Goal: Transaction & Acquisition: Book appointment/travel/reservation

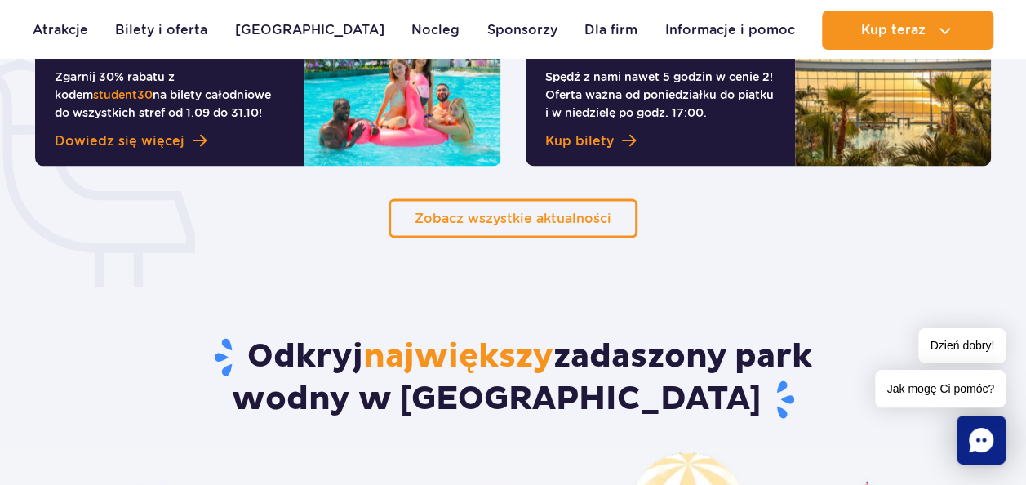
scroll to position [1470, 0]
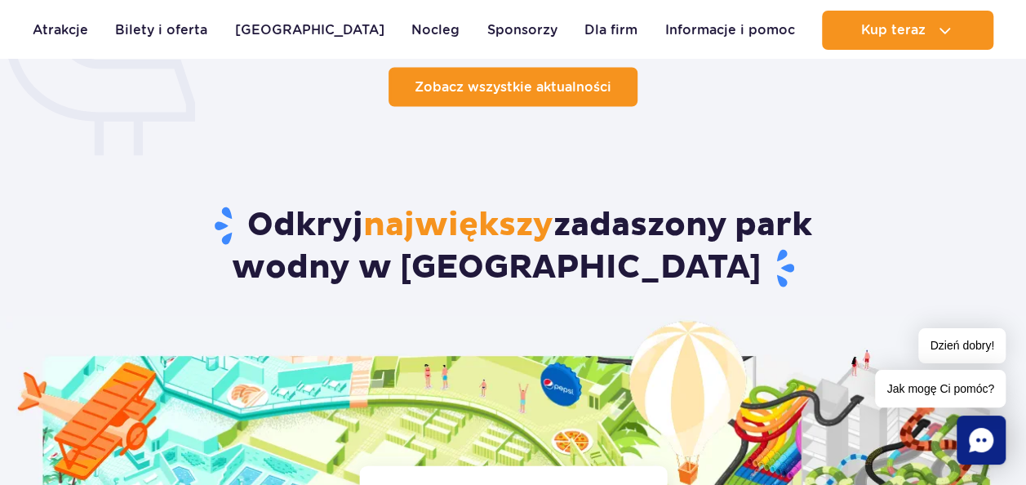
click at [482, 93] on span "Zobacz wszystkie aktualności" at bounding box center [513, 86] width 197 height 16
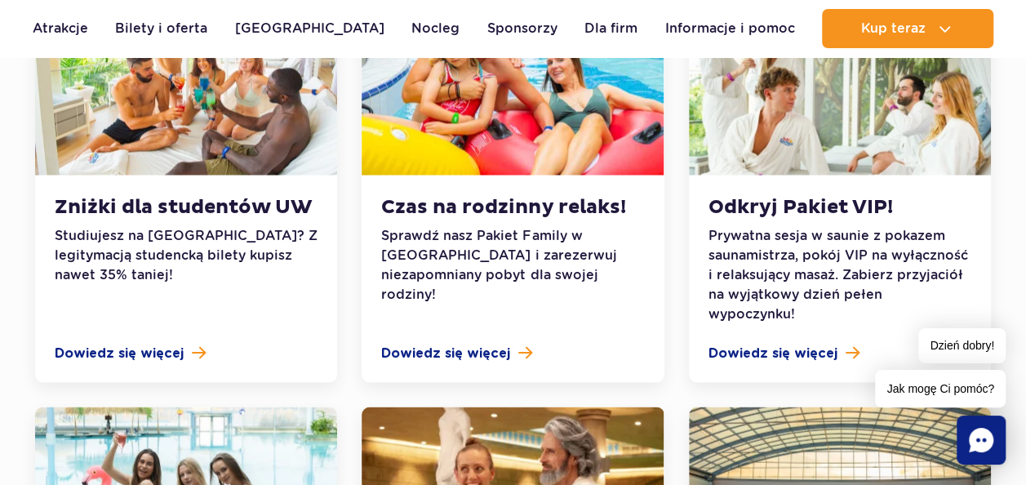
scroll to position [1551, 0]
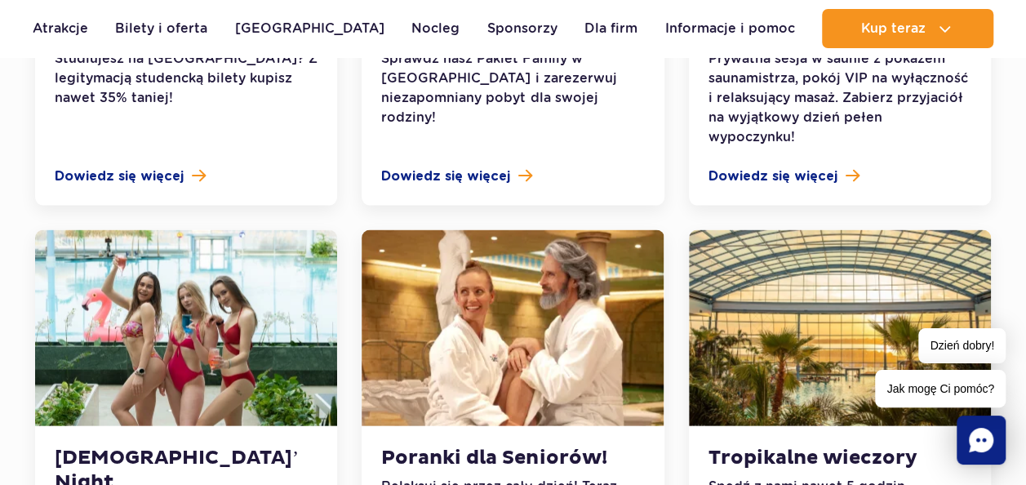
click at [141, 446] on h3 "Ladies’ Night" at bounding box center [186, 470] width 263 height 49
click at [225, 293] on img at bounding box center [186, 328] width 302 height 196
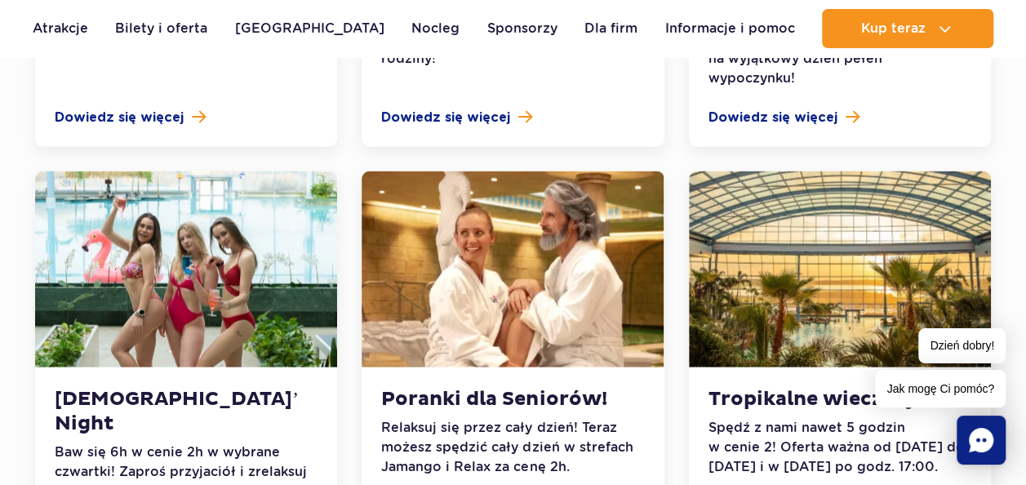
scroll to position [1715, 0]
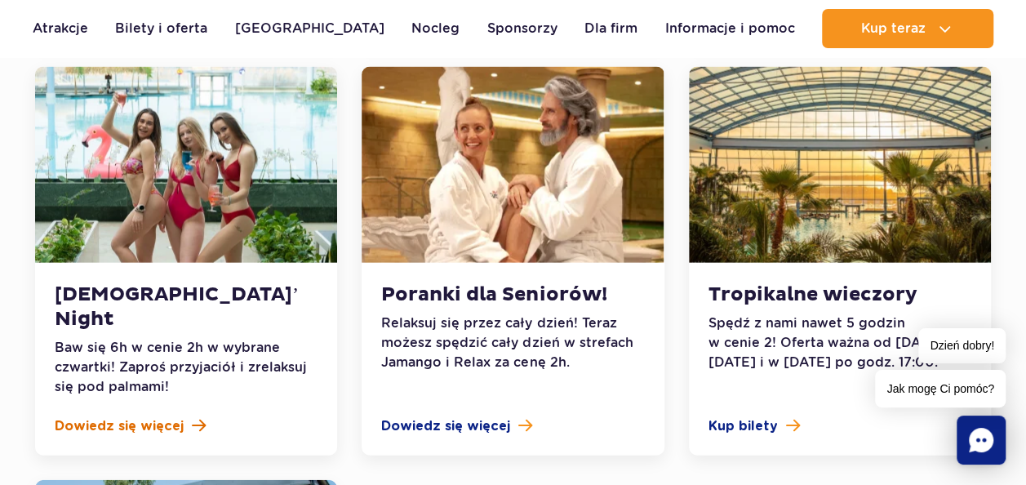
click at [172, 416] on span "Dowiedz się więcej" at bounding box center [119, 426] width 129 height 20
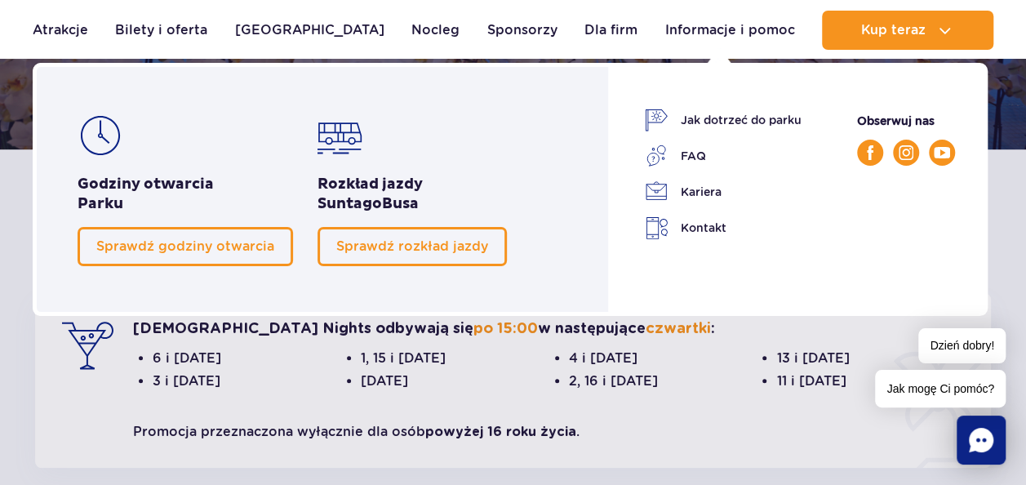
scroll to position [327, 0]
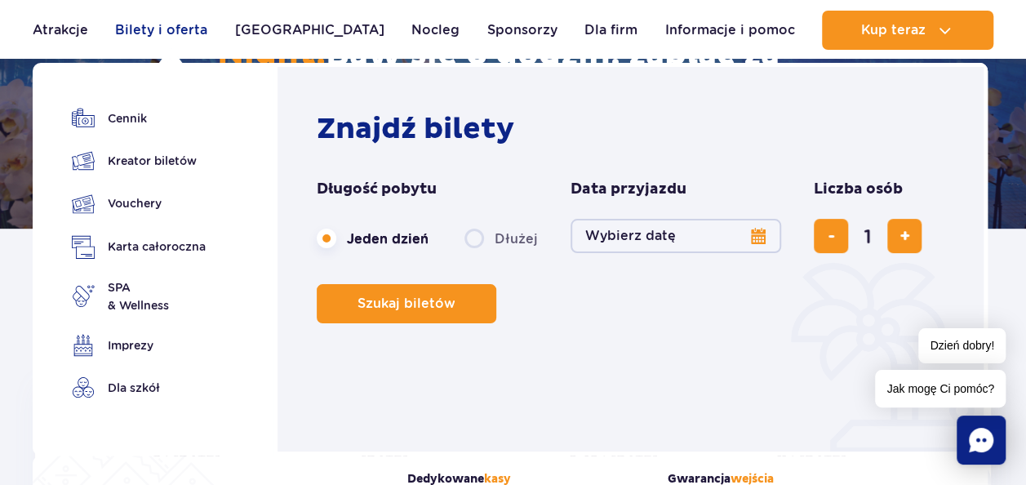
click at [183, 34] on link "Bilety i oferta" at bounding box center [161, 30] width 92 height 39
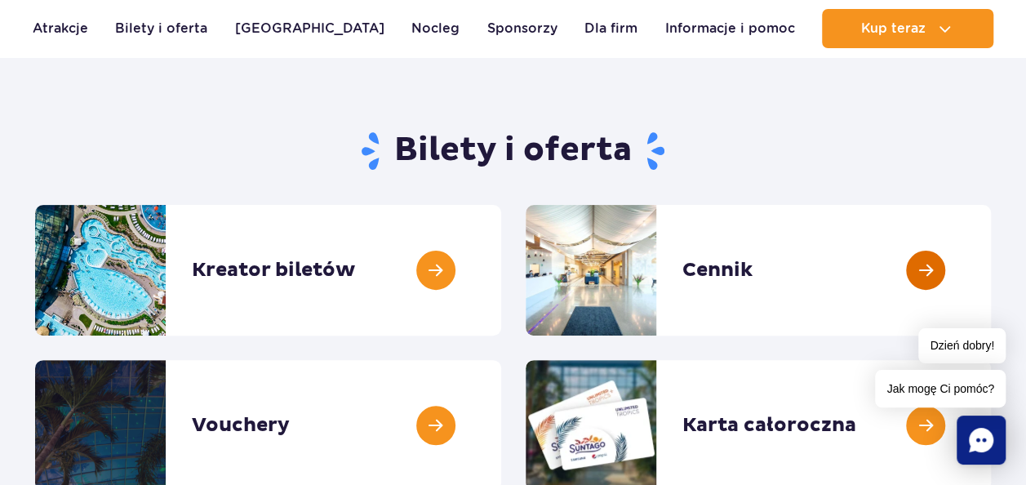
scroll to position [163, 0]
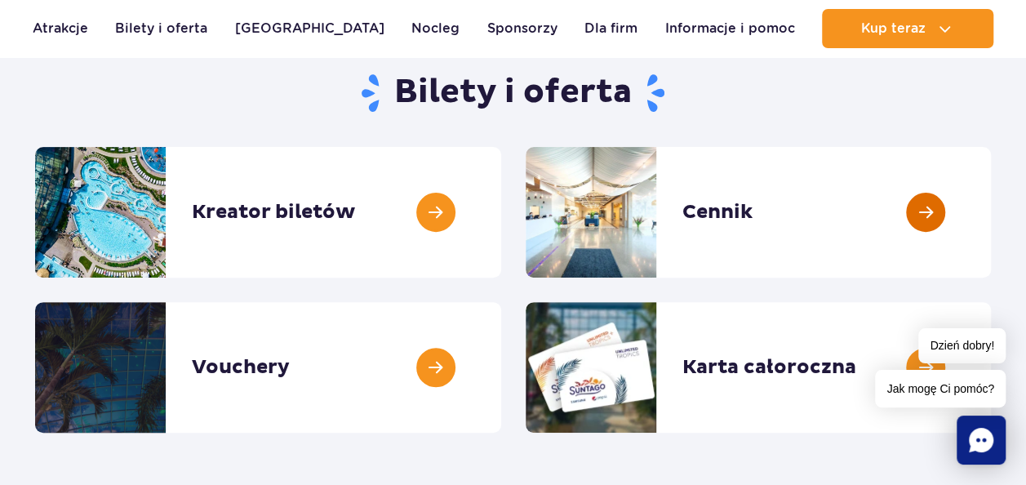
click at [991, 192] on link at bounding box center [991, 212] width 0 height 131
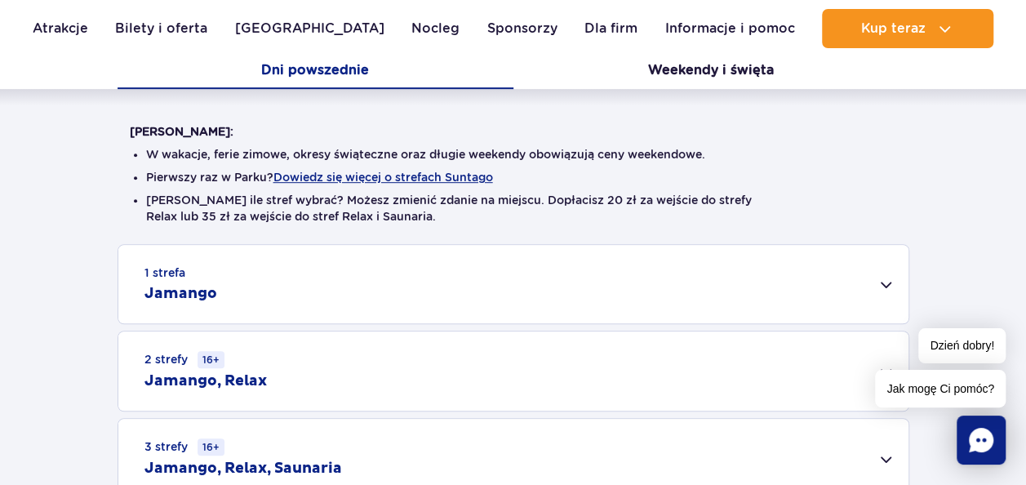
scroll to position [327, 0]
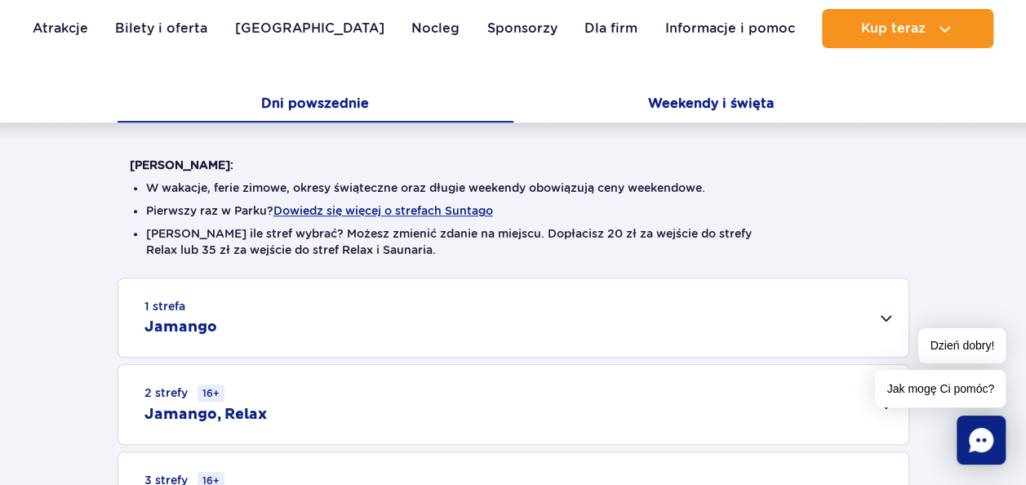
click at [758, 119] on button "Weekendy i święta" at bounding box center [712, 105] width 396 height 34
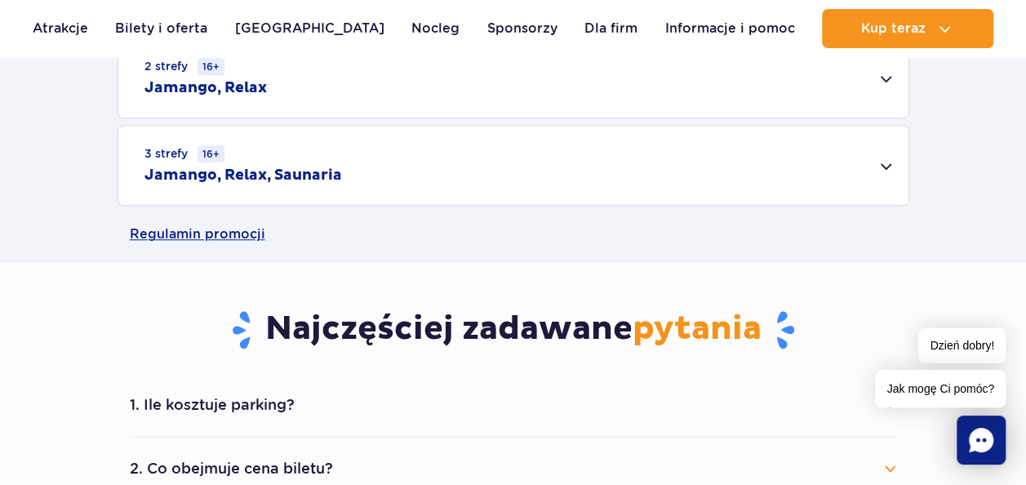
scroll to position [490, 0]
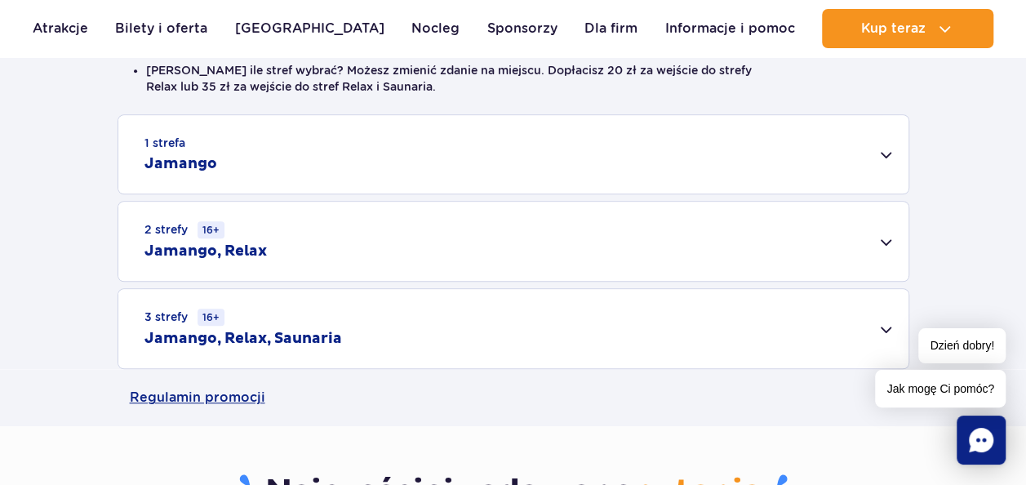
click at [283, 154] on div "1 strefa Jamango" at bounding box center [513, 154] width 790 height 78
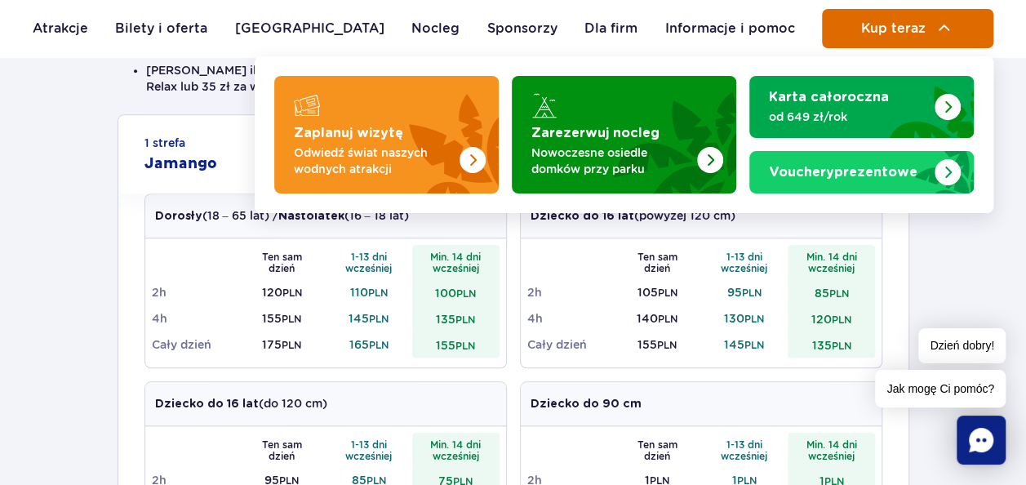
click at [955, 29] on button "Kup teraz" at bounding box center [907, 28] width 171 height 39
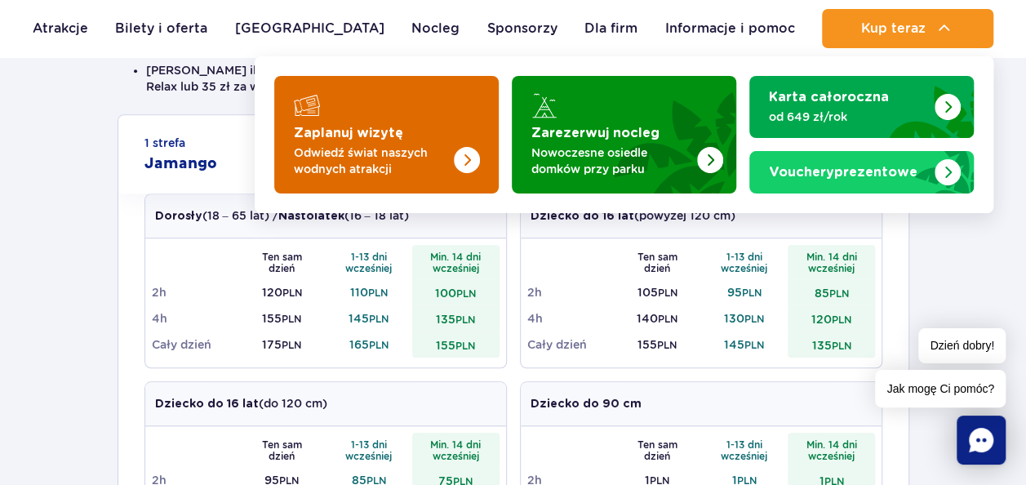
click at [358, 105] on div "Zaplanuj wizytę" at bounding box center [386, 105] width 185 height 26
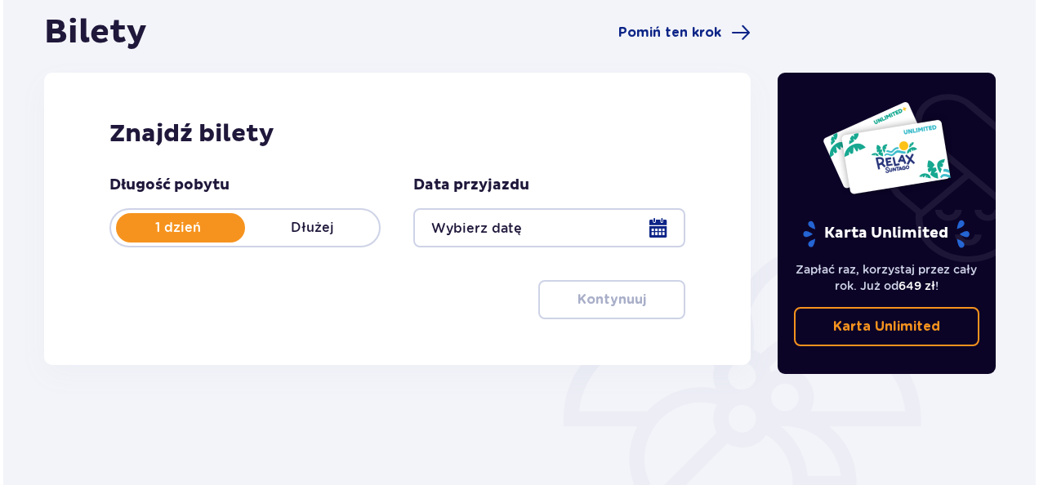
scroll to position [163, 0]
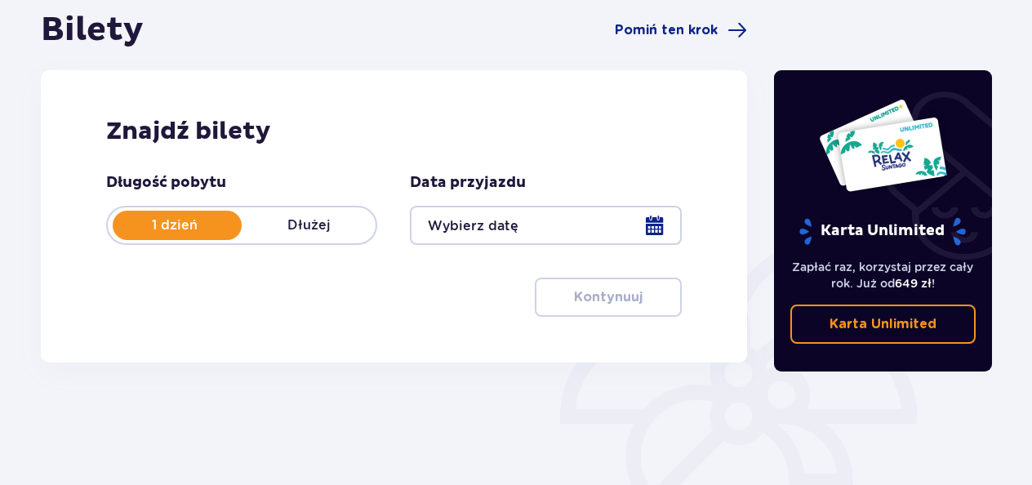
click at [452, 211] on div at bounding box center [545, 225] width 271 height 39
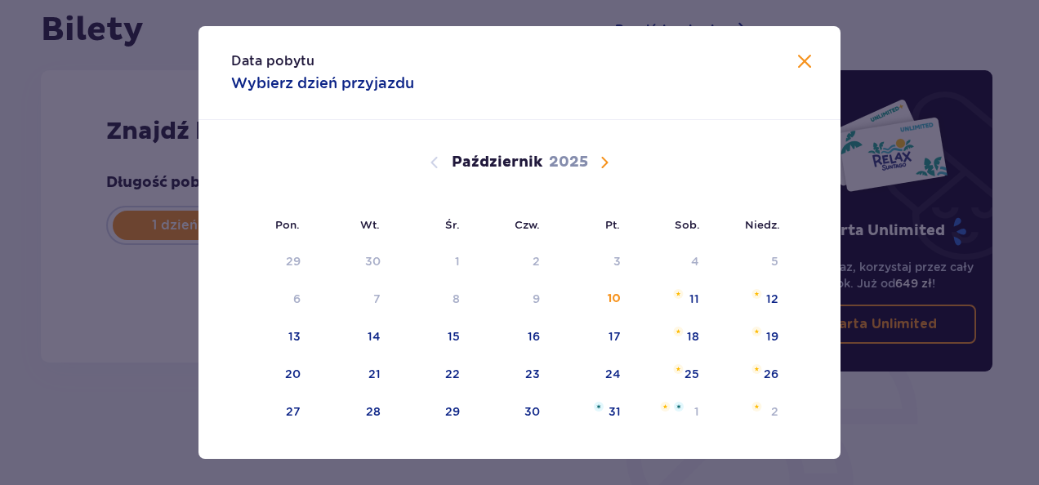
click at [598, 149] on div "Październik 2025" at bounding box center [519, 181] width 541 height 122
drag, startPoint x: 603, startPoint y: 157, endPoint x: 590, endPoint y: 178, distance: 24.9
click at [603, 158] on span "Następny miesiąc" at bounding box center [604, 163] width 20 height 20
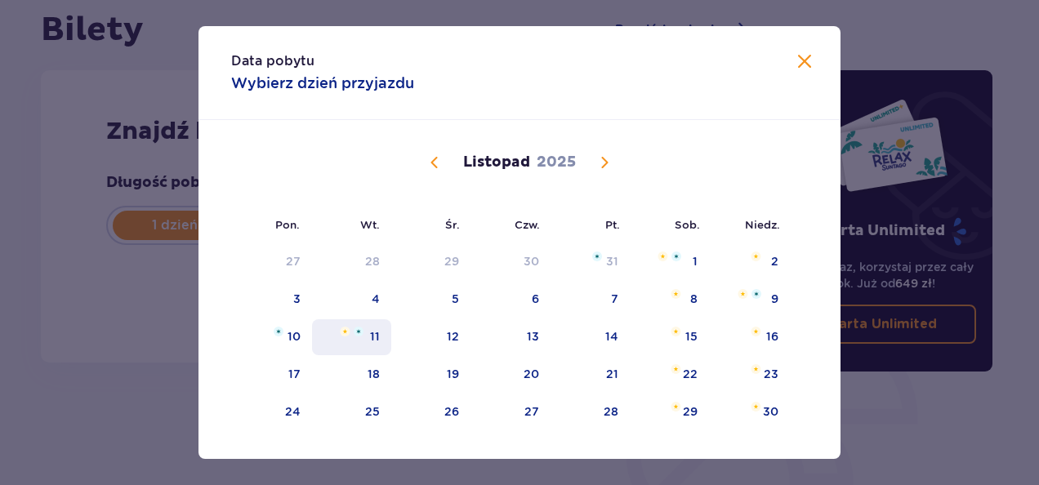
click at [354, 331] on img "wtorek, 11 listopada 2025" at bounding box center [359, 332] width 10 height 10
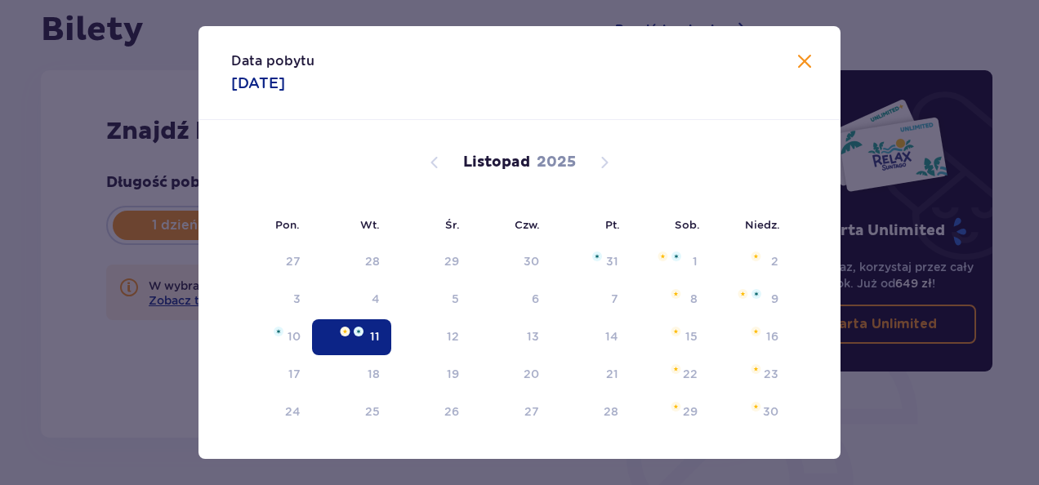
type input "11.11.25"
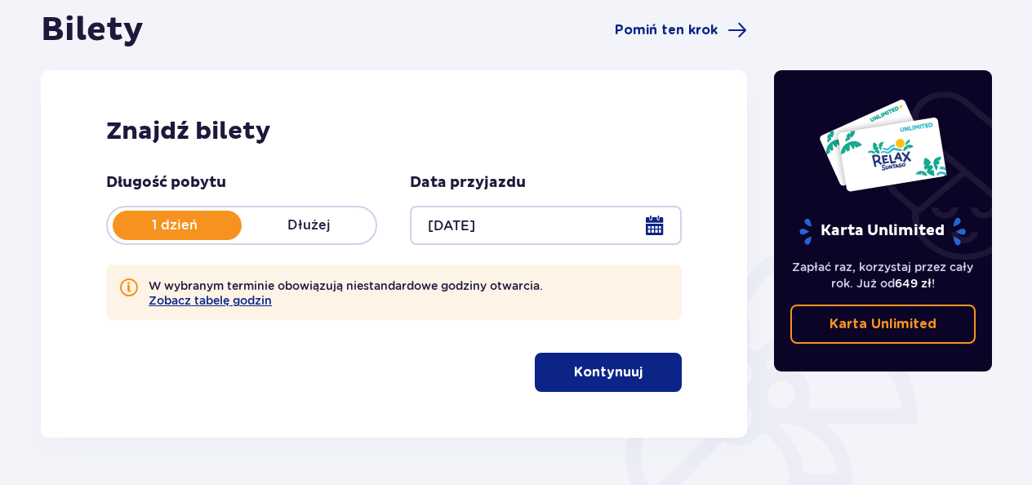
click at [592, 234] on div at bounding box center [545, 225] width 271 height 39
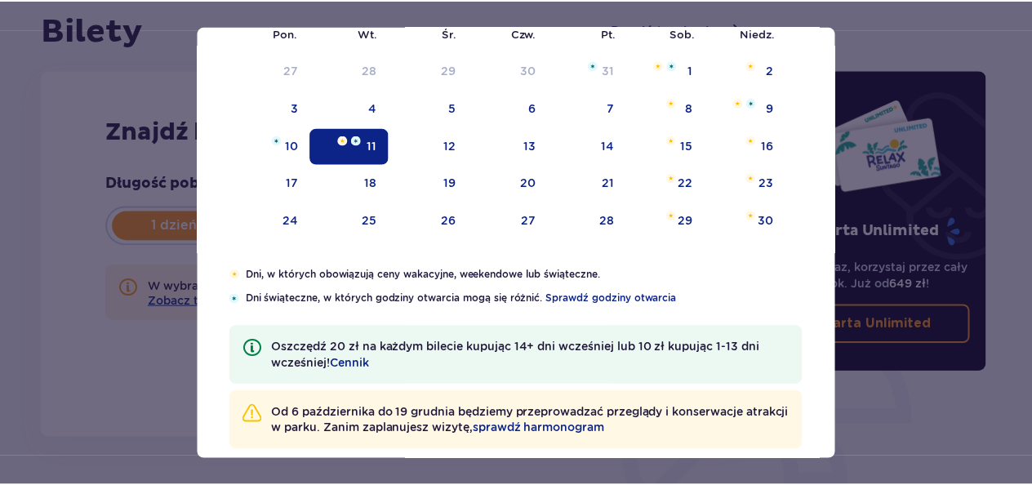
scroll to position [214, 0]
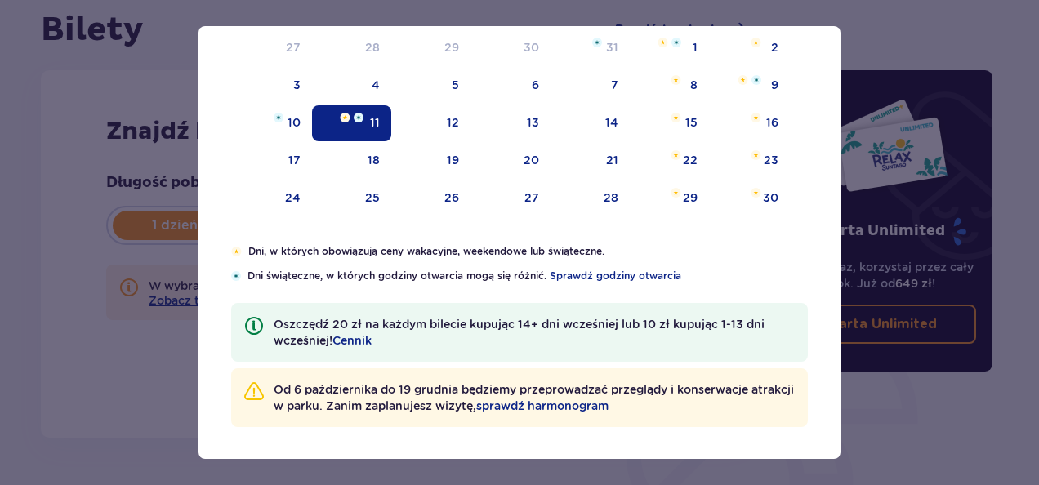
click at [901, 91] on div "Data pobytu 11.11.2025 Pon. Wt. Śr. Czw. Pt. Sob. Niedz. Październik 2025 29 30…" at bounding box center [519, 242] width 1039 height 485
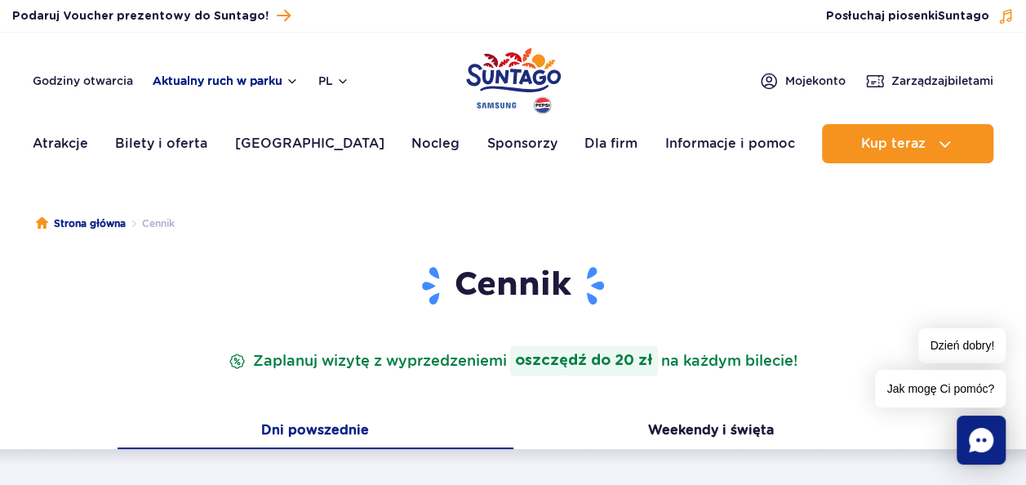
click at [216, 74] on button "Aktualny ruch w parku" at bounding box center [226, 80] width 146 height 13
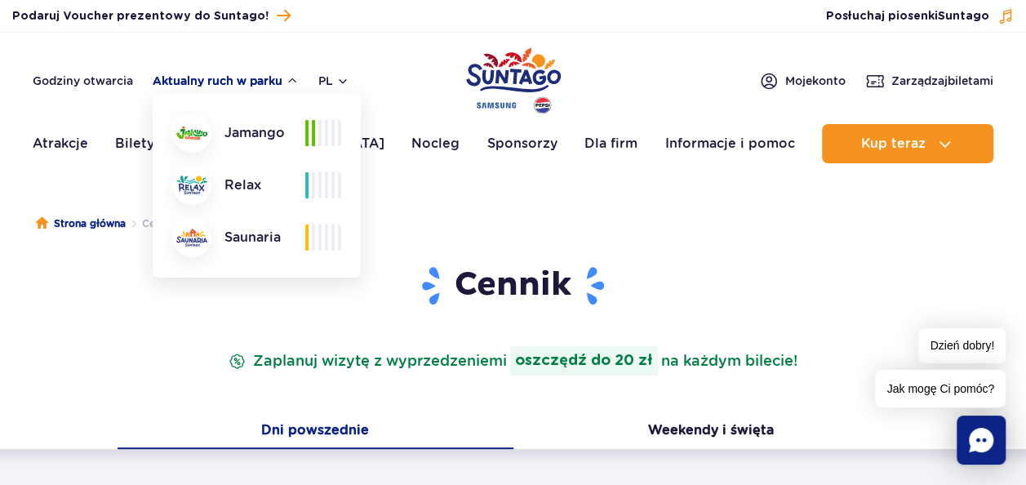
click at [218, 80] on button "Aktualny ruch w parku" at bounding box center [226, 80] width 146 height 13
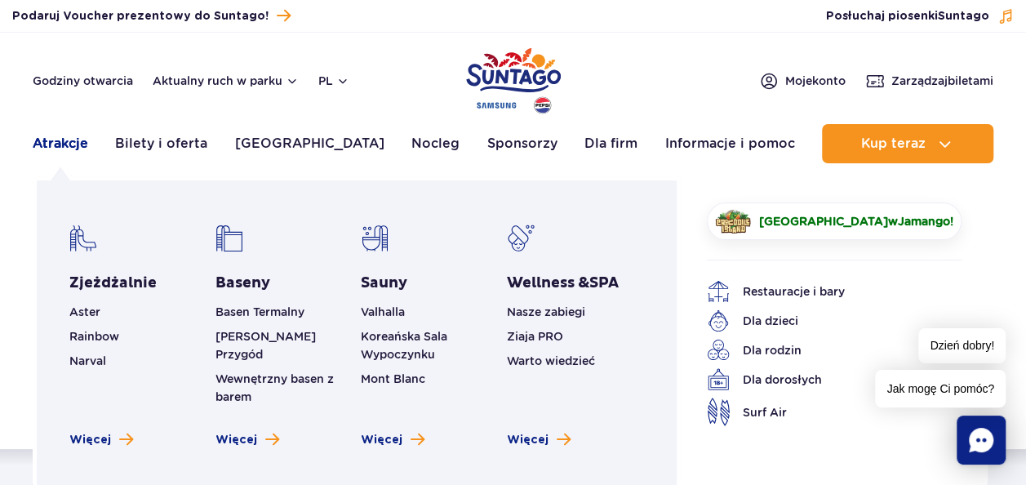
click at [56, 155] on link "Atrakcje" at bounding box center [61, 143] width 56 height 39
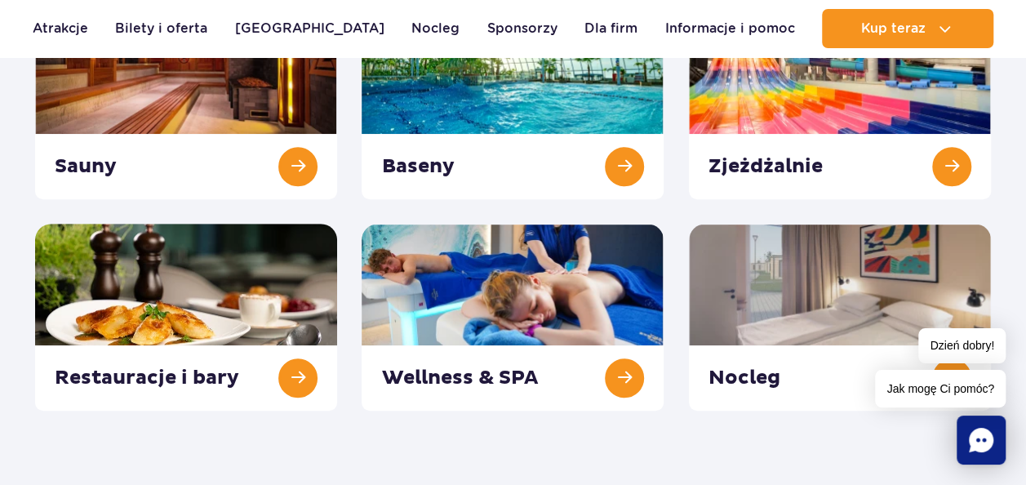
scroll to position [327, 0]
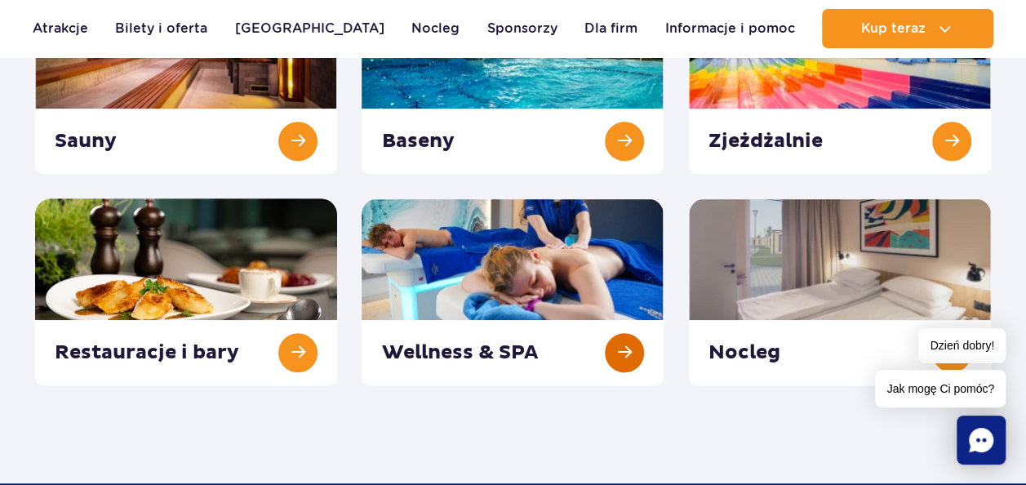
click at [601, 351] on link at bounding box center [513, 291] width 302 height 187
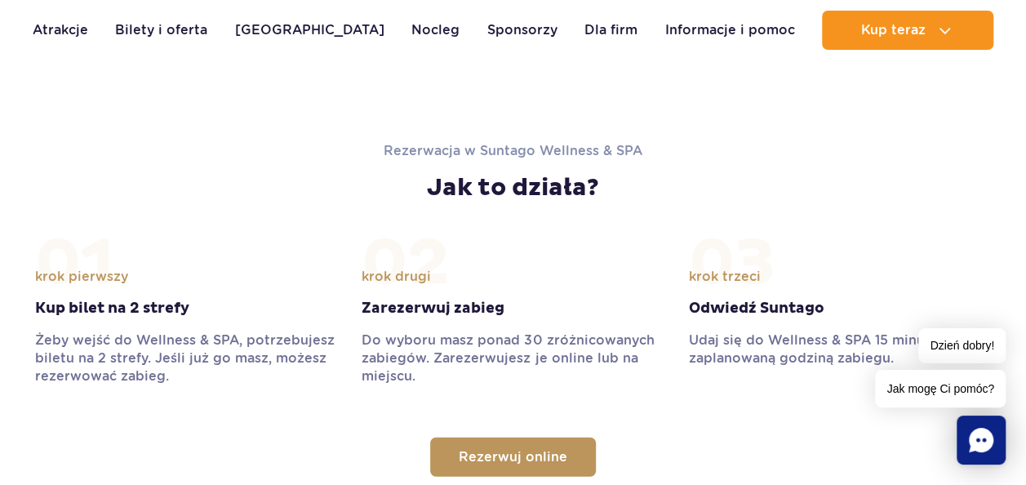
scroll to position [1796, 0]
